Goal: Transaction & Acquisition: Purchase product/service

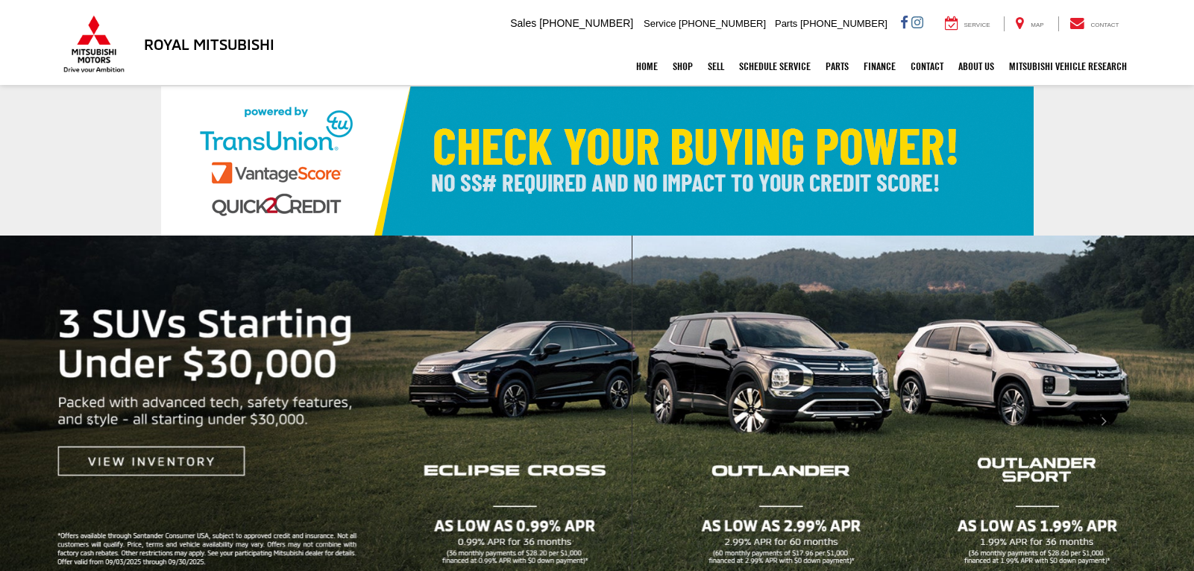
scroll to position [451, 0]
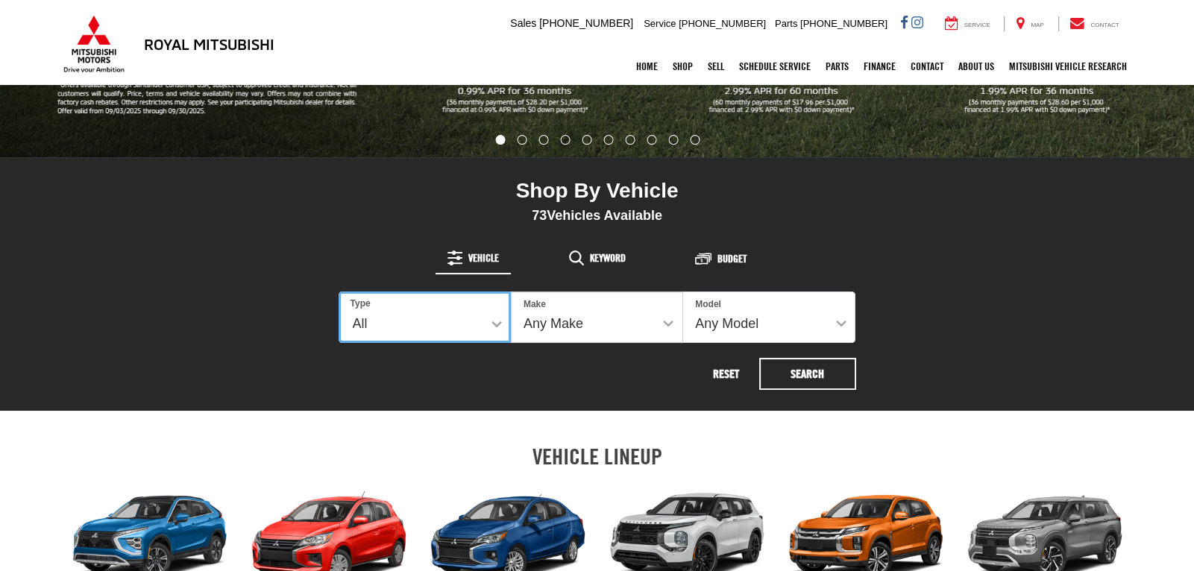
click at [492, 323] on select "All New Used" at bounding box center [425, 317] width 172 height 51
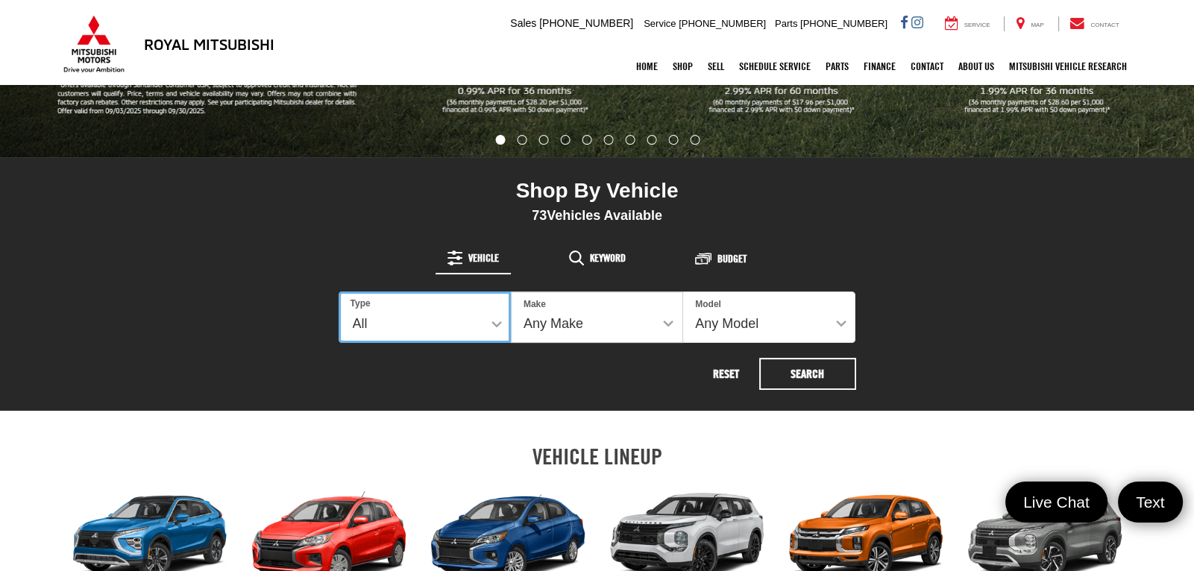
scroll to position [0, 0]
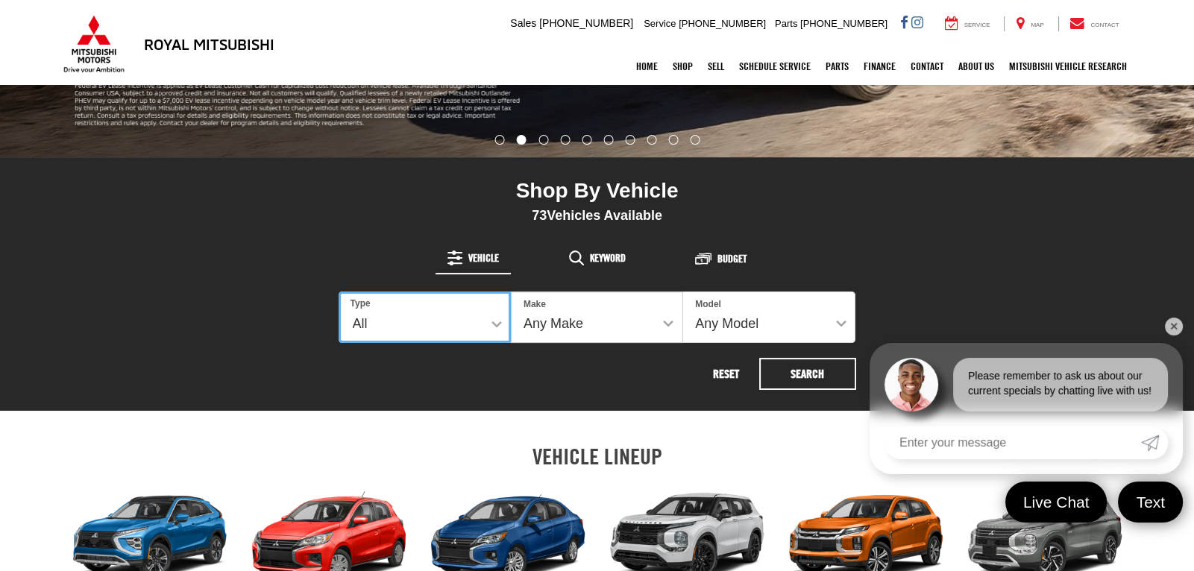
select select "Type:U"
click at [339, 292] on select "All New Used" at bounding box center [425, 317] width 172 height 51
select select
click at [1174, 323] on link "✕" at bounding box center [1174, 327] width 18 height 18
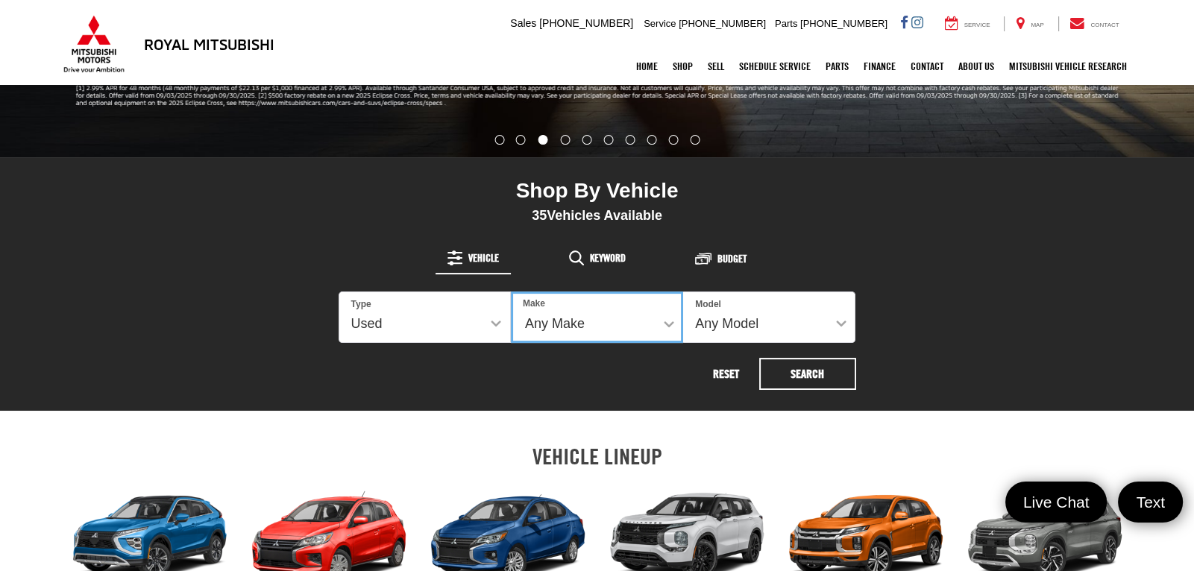
click at [592, 329] on select "Any Make Buick Chevrolet GMC Honda Hyundai Mitsubishi Nissan Toyota" at bounding box center [597, 317] width 172 height 51
click at [1070, 304] on section "Shop By Vehicle 35 Vehicles Available Vehicle Keyword Budget 35 Type All New Us…" at bounding box center [597, 284] width 1194 height 254
click at [754, 319] on select "Any Model Accord Hybrid Altima Eclipse Cross Encore Envision Frontier Kicks Mal…" at bounding box center [769, 317] width 172 height 51
click at [1020, 239] on div "Shop By Vehicle 35 Vehicles Available Vehicle Keyword Budget 35 Type All New Us…" at bounding box center [597, 284] width 850 height 254
